Goal: Task Accomplishment & Management: Complete application form

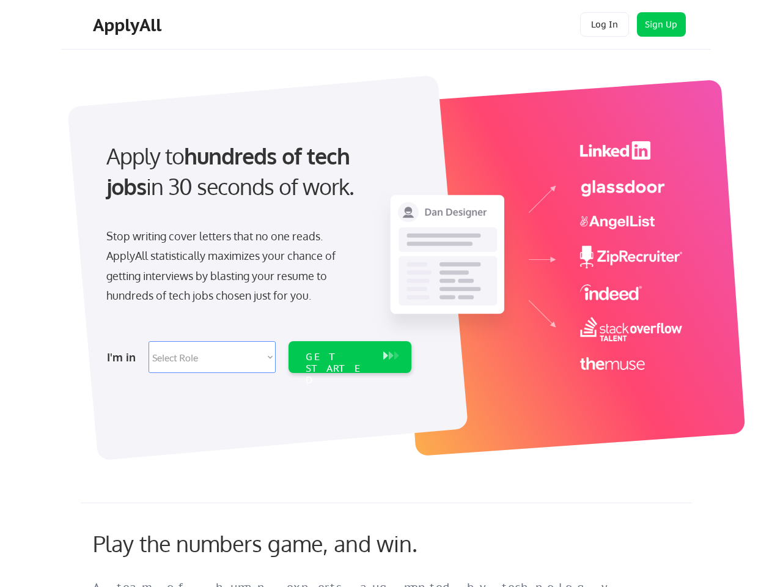
click at [386, 294] on div "Apply to hundreds of tech jobs in 30 seconds of work. Stop writing cover letter…" at bounding box center [258, 253] width 342 height 250
click at [388, 261] on div "Apply to hundreds of tech jobs in 30 seconds of work. Stop writing cover letter…" at bounding box center [258, 253] width 342 height 250
click at [257, 253] on div "Stop writing cover letters that no one reads. ApplyAll statistically maximizes …" at bounding box center [231, 265] width 251 height 79
click at [256, 182] on div "Apply to hundreds of tech jobs in 30 seconds of work." at bounding box center [256, 172] width 300 height 62
click at [232, 268] on div "Stop writing cover letters that no one reads. ApplyAll statistically maximizes …" at bounding box center [231, 265] width 251 height 79
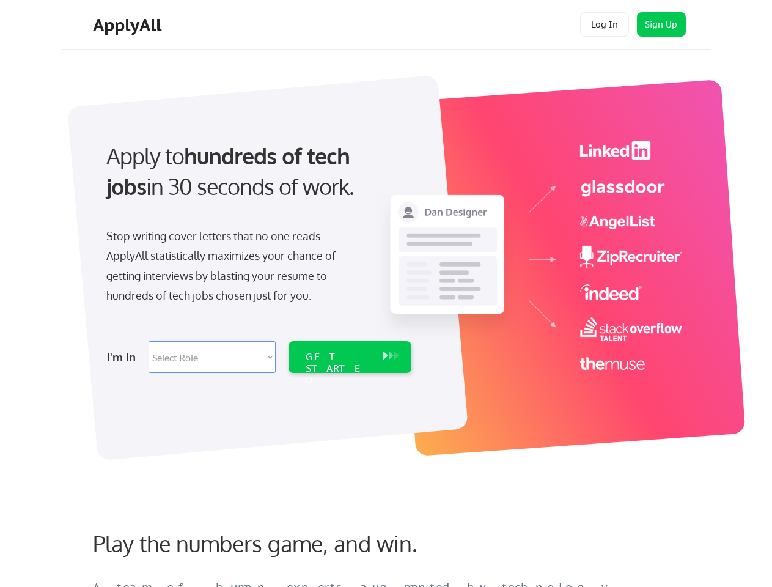
click at [257, 357] on select "Select Role Software Engineering Product Management Customer Success Sales UI/U…" at bounding box center [212, 357] width 127 height 32
click at [124, 357] on div "I'm in" at bounding box center [124, 357] width 34 height 20
click at [212, 357] on select "Select Role Software Engineering Product Management Customer Success Sales UI/U…" at bounding box center [212, 357] width 127 height 32
click at [350, 357] on div "GET STARTED" at bounding box center [338, 368] width 65 height 35
click at [338, 357] on div "GET STARTED" at bounding box center [338, 368] width 65 height 35
